Goal: Obtain resource: Download file/media

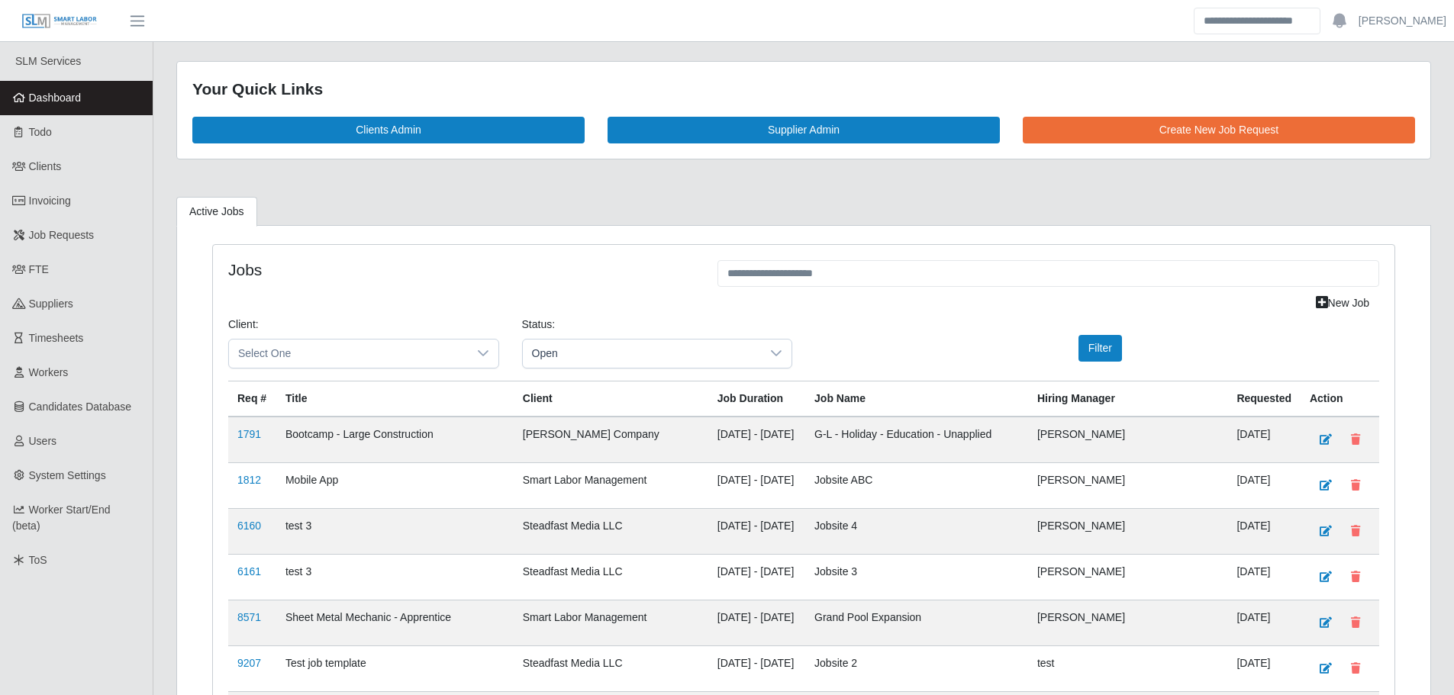
click at [69, 104] on span "Dashboard" at bounding box center [55, 98] width 53 height 12
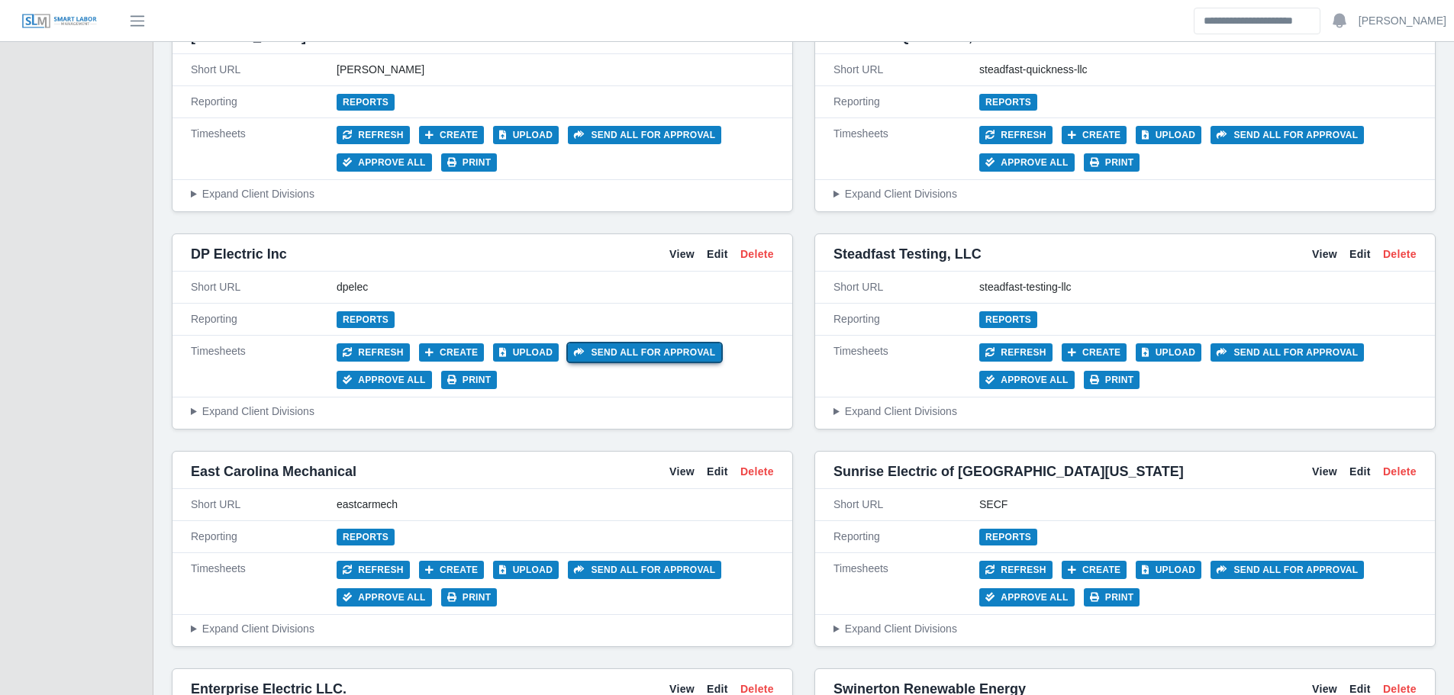
scroll to position [3510, 0]
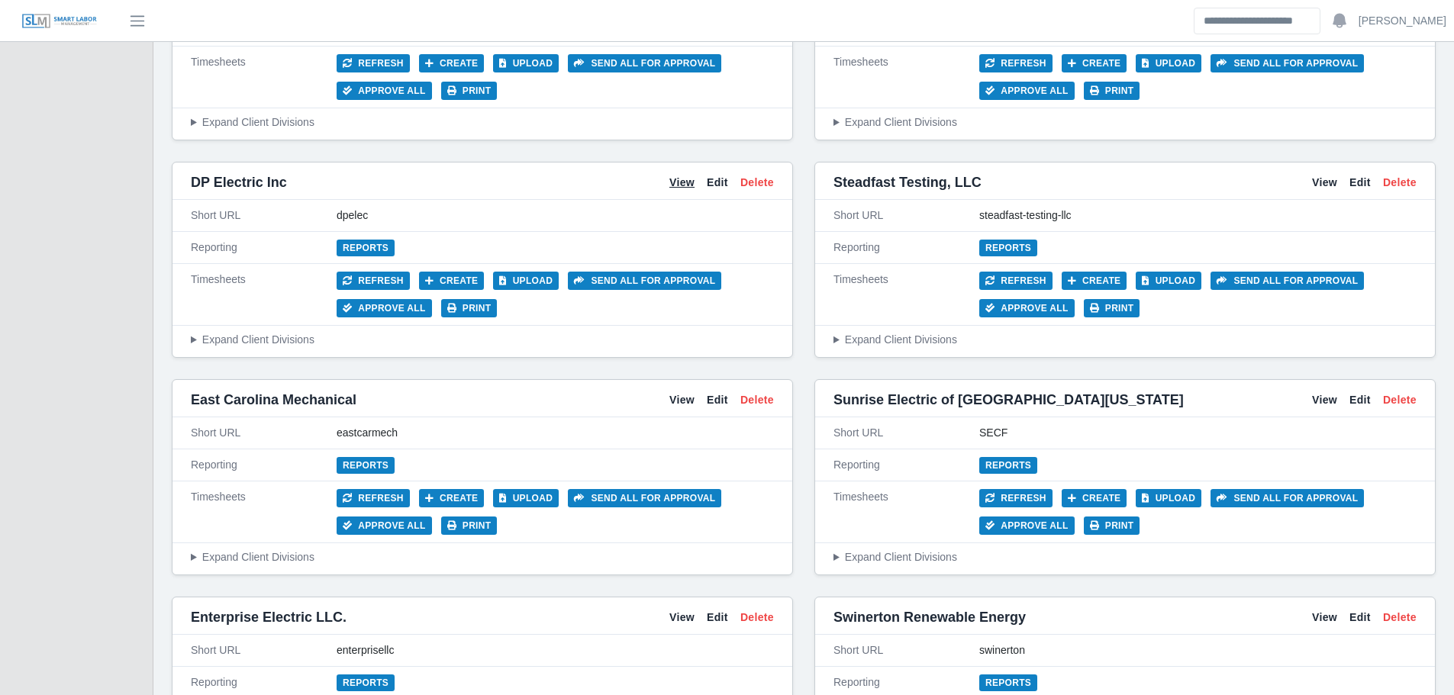
click at [678, 185] on link "View" at bounding box center [681, 183] width 25 height 16
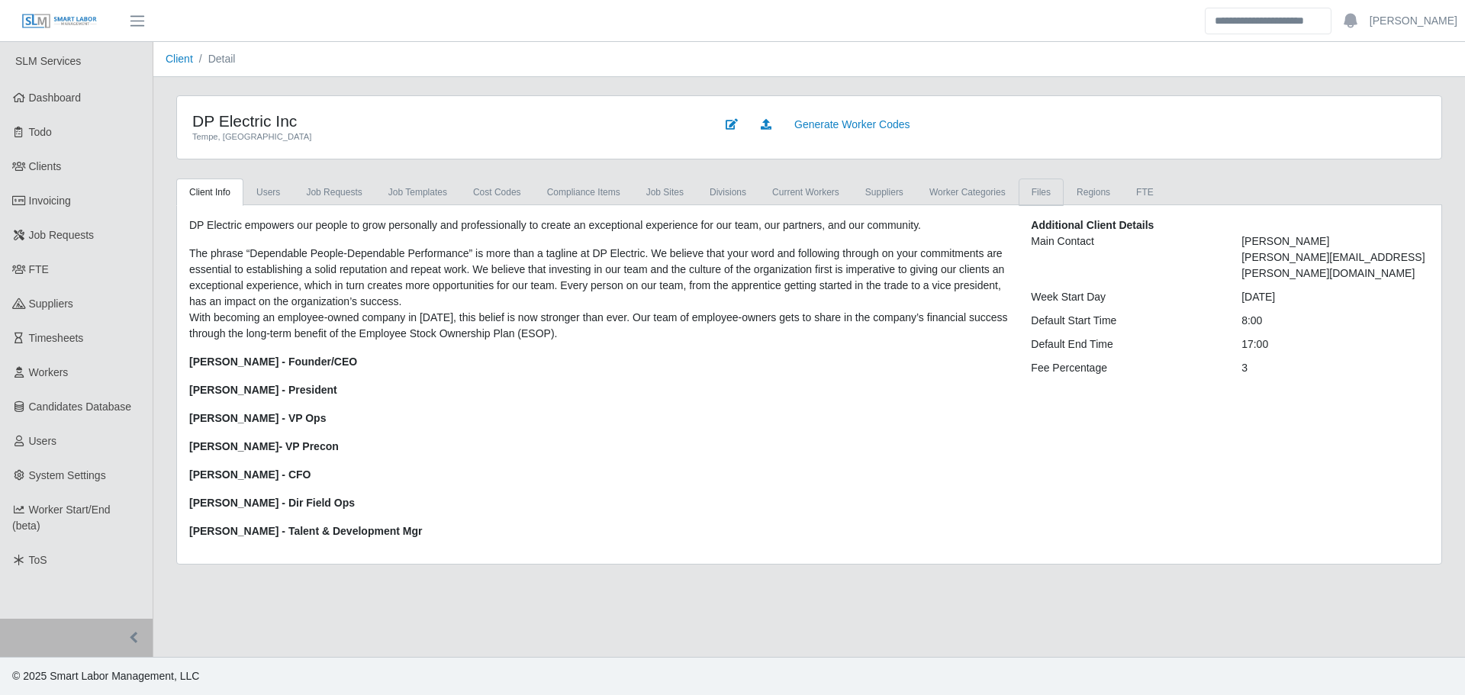
click at [1040, 195] on link "Files" at bounding box center [1041, 192] width 45 height 27
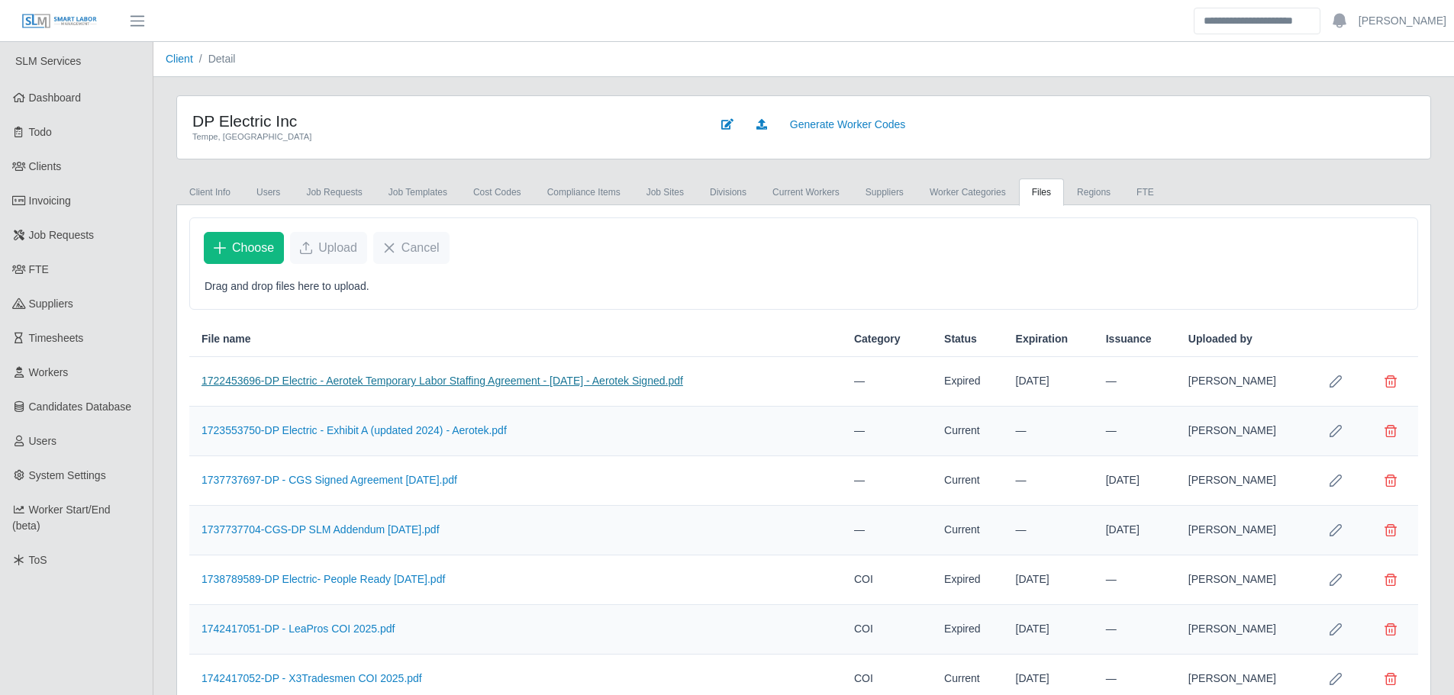
click at [362, 379] on link "1722453696-DP Electric - Aerotek Temporary Labor Staffing Agreement - 07.29.24 …" at bounding box center [442, 381] width 482 height 12
